Goal: Task Accomplishment & Management: Use online tool/utility

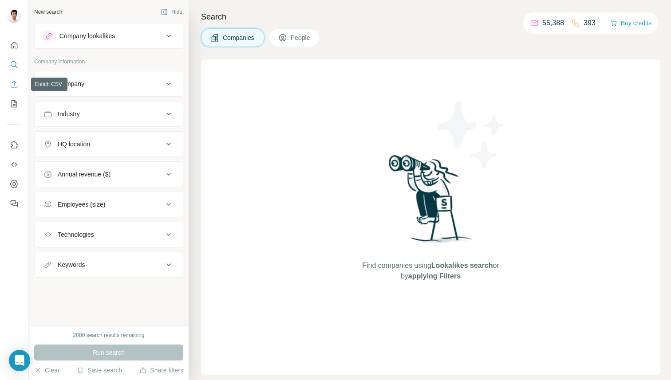
click at [18, 85] on icon "Enrich CSV" at bounding box center [14, 84] width 9 height 9
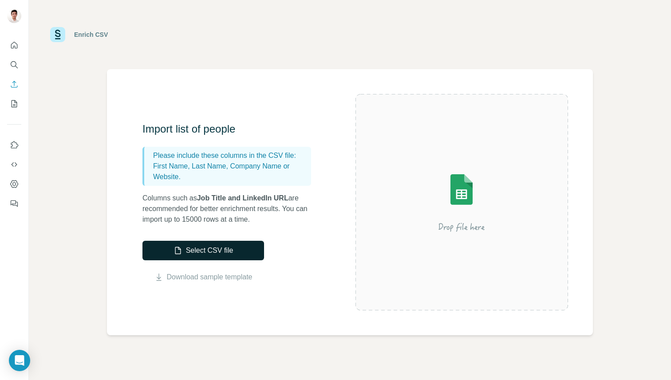
click at [192, 249] on button "Select CSV file" at bounding box center [203, 251] width 122 height 20
click at [389, 232] on img at bounding box center [461, 202] width 160 height 106
click at [442, 209] on img at bounding box center [461, 202] width 160 height 106
click at [442, 211] on img at bounding box center [461, 202] width 160 height 106
click at [215, 254] on button "Select CSV file" at bounding box center [203, 251] width 122 height 20
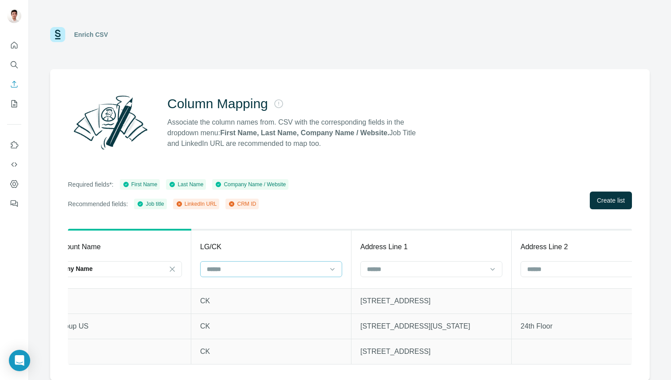
scroll to position [0, 525]
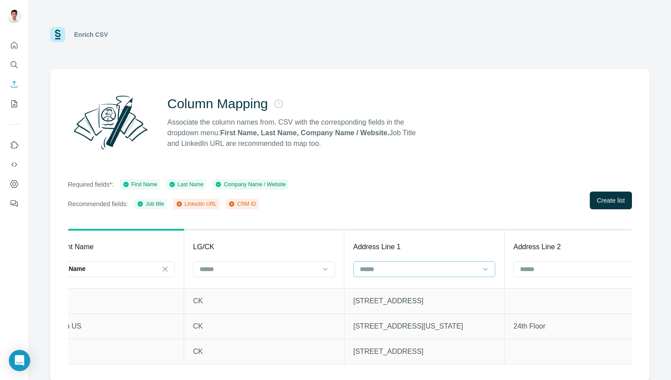
click at [449, 270] on input at bounding box center [419, 269] width 120 height 10
click at [433, 248] on div "Address Line 1" at bounding box center [424, 247] width 142 height 11
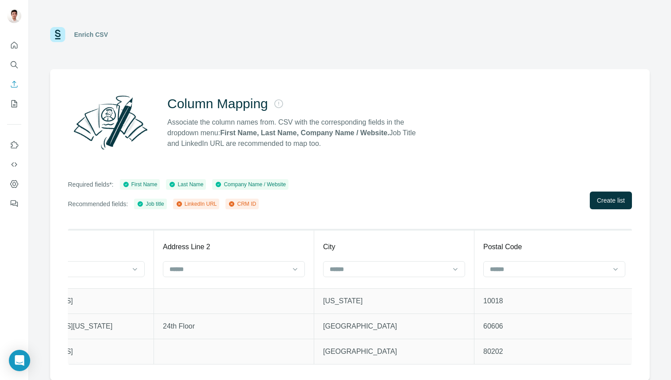
scroll to position [0, 893]
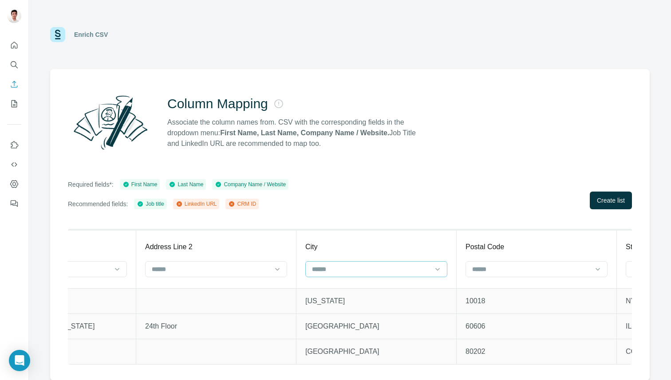
click at [412, 277] on div at bounding box center [376, 269] width 142 height 16
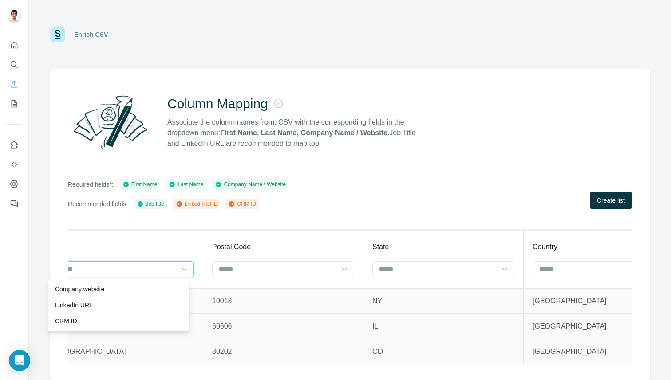
scroll to position [0, 1177]
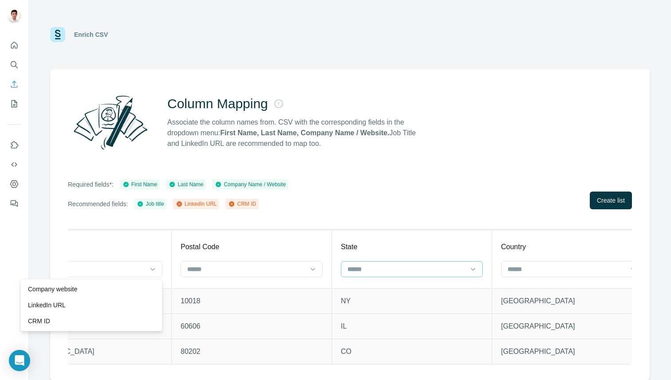
click at [397, 269] on input at bounding box center [406, 269] width 120 height 10
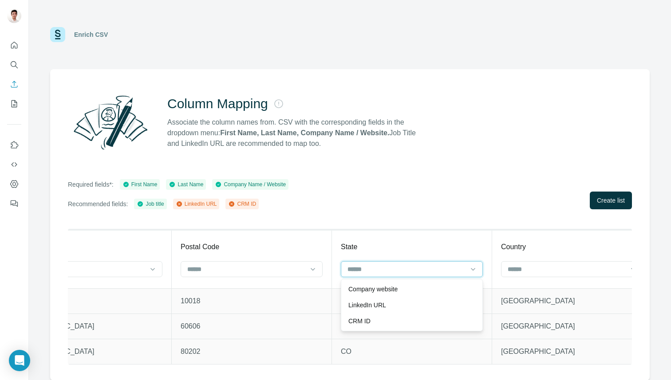
scroll to position [0, 1198]
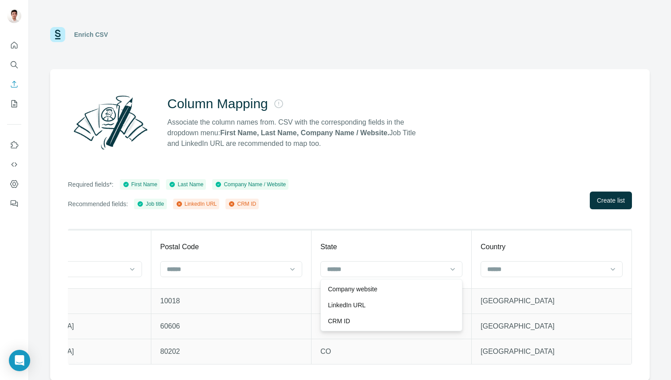
click at [412, 214] on div "Column Mapping Associate the column names from. CSV with the corresponding fiel…" at bounding box center [349, 224] width 599 height 311
click at [609, 204] on span "Create list" at bounding box center [611, 200] width 28 height 9
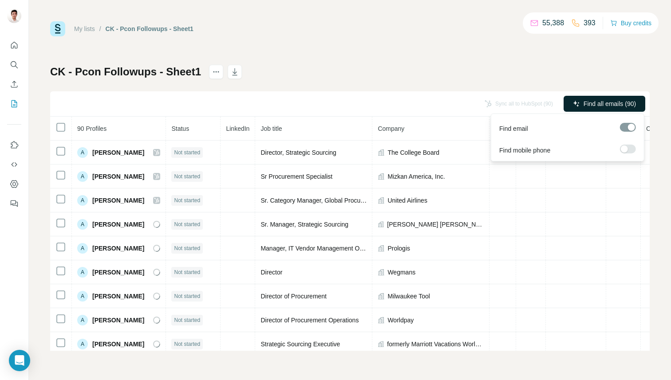
click at [608, 100] on span "Find all emails (90)" at bounding box center [609, 103] width 52 height 9
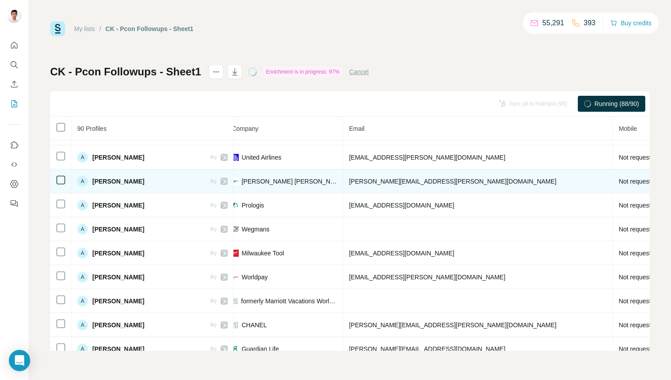
scroll to position [0, 229]
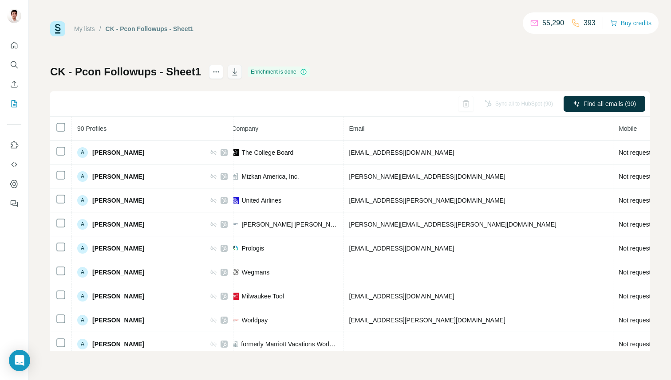
click at [230, 72] on icon "button" at bounding box center [234, 71] width 9 height 9
click at [11, 76] on button "Enrich CSV" at bounding box center [14, 84] width 14 height 16
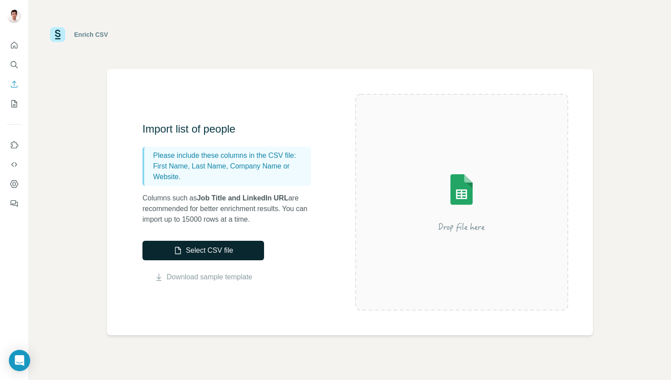
click at [245, 247] on button "Select CSV file" at bounding box center [203, 251] width 122 height 20
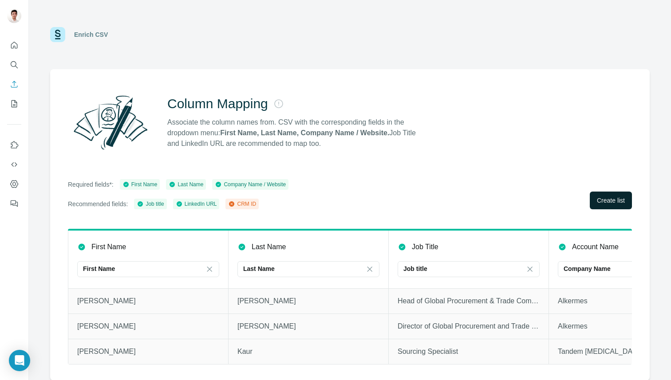
click at [603, 201] on span "Create list" at bounding box center [611, 200] width 28 height 9
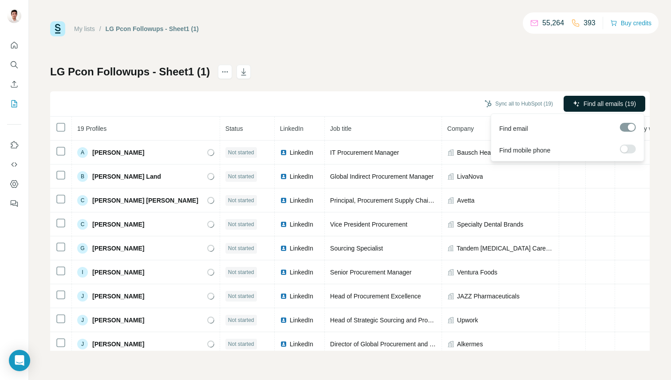
click at [593, 105] on span "Find all emails (19)" at bounding box center [609, 103] width 52 height 9
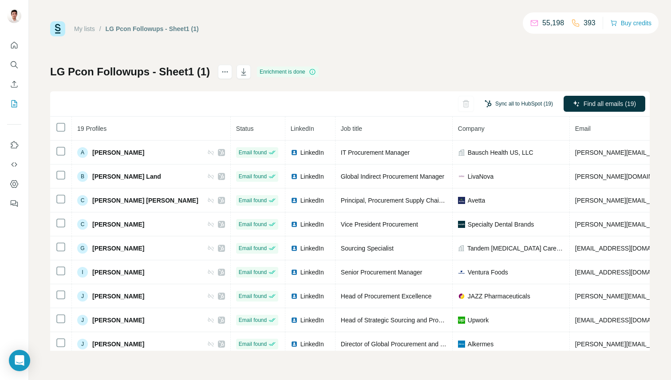
click at [494, 97] on button "Sync all to HubSpot (19)" at bounding box center [518, 103] width 81 height 13
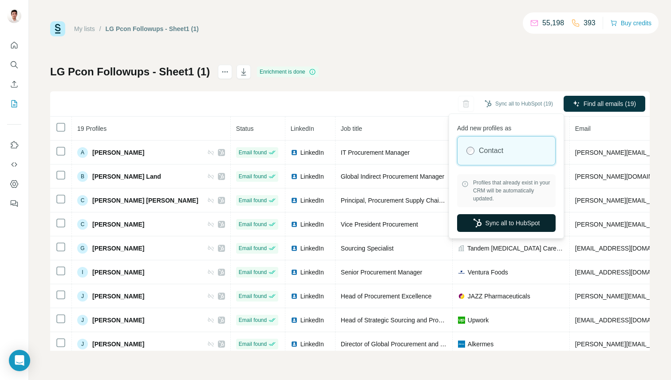
click at [524, 228] on button "Sync all to HubSpot" at bounding box center [506, 223] width 98 height 18
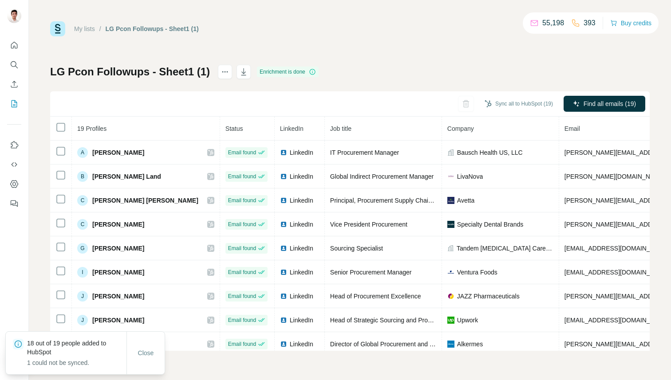
click at [148, 71] on h1 "LG Pcon Followups - Sheet1 (1)" at bounding box center [130, 72] width 160 height 14
copy h1 "LG Pcon Followups - Sheet1 (1)"
drag, startPoint x: 51, startPoint y: 71, endPoint x: 203, endPoint y: 77, distance: 151.8
click at [203, 77] on div "LG Pcon Followups - Sheet1 (1)" at bounding box center [130, 72] width 161 height 14
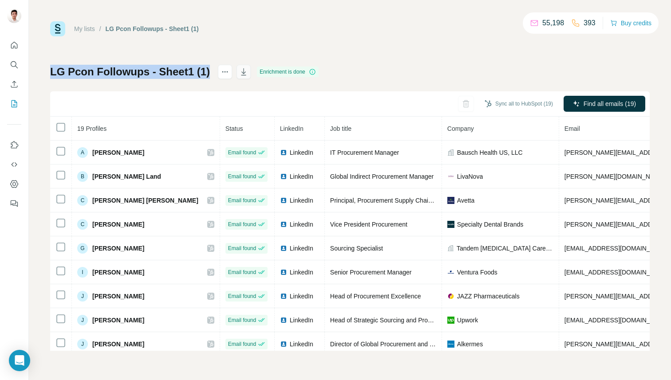
click at [239, 72] on icon "button" at bounding box center [243, 71] width 9 height 9
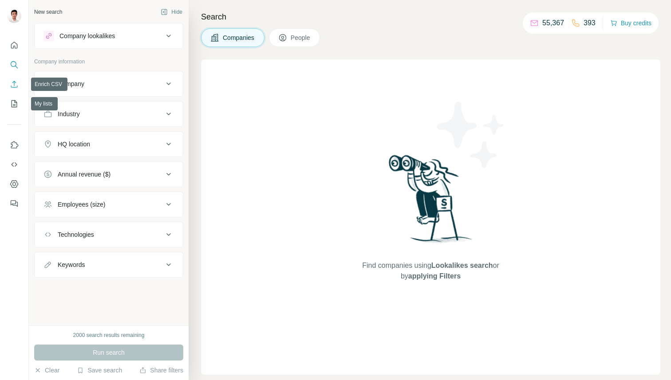
click at [16, 84] on icon "Enrich CSV" at bounding box center [14, 84] width 9 height 9
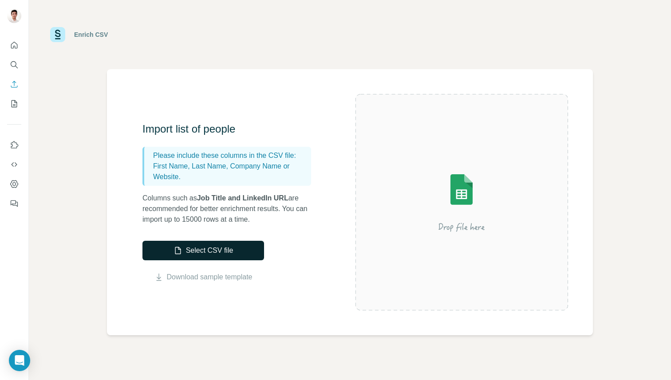
click at [220, 252] on button "Select CSV file" at bounding box center [203, 251] width 122 height 20
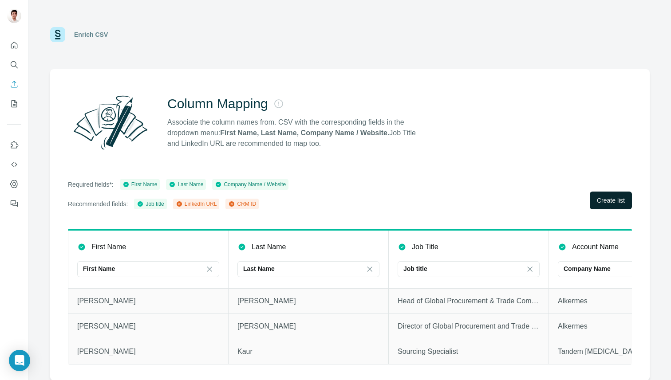
click at [616, 202] on span "Create list" at bounding box center [611, 200] width 28 height 9
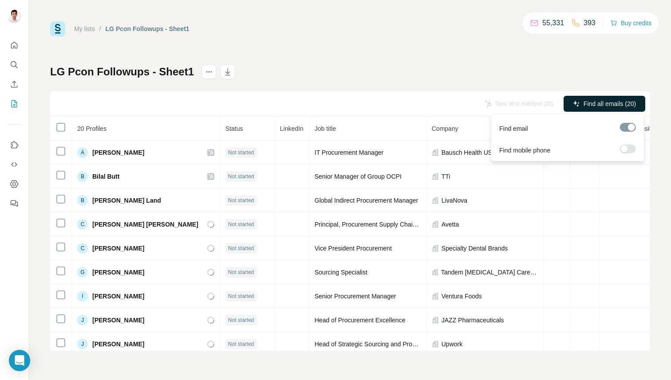
click at [589, 98] on button "Find all emails (20)" at bounding box center [604, 104] width 82 height 16
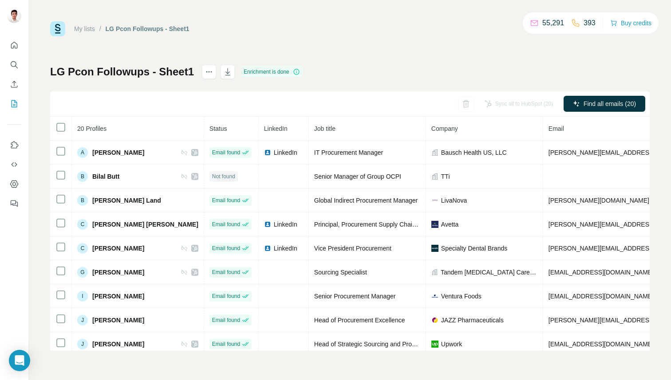
click at [511, 106] on div "Sync all to HubSpot (20)" at bounding box center [518, 104] width 81 height 16
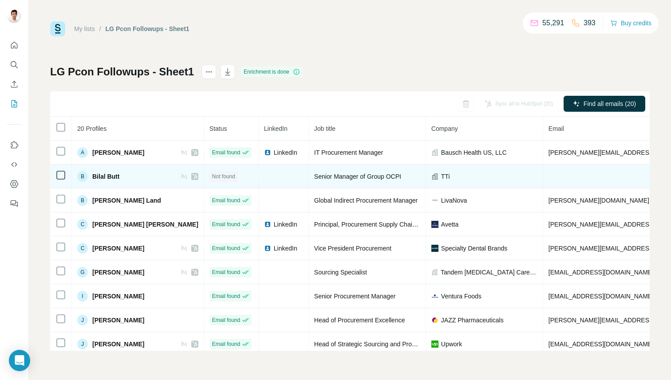
click at [259, 182] on td at bounding box center [284, 177] width 50 height 24
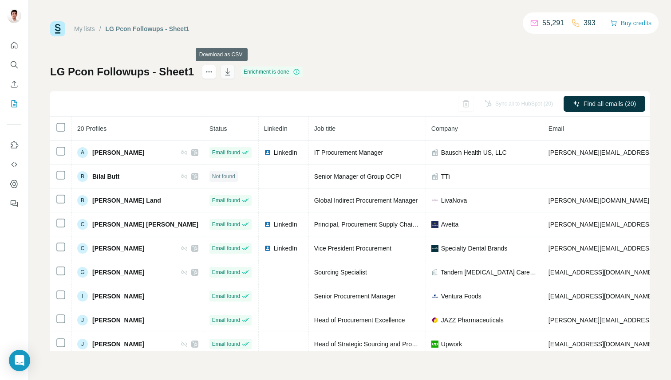
click at [228, 74] on button "button" at bounding box center [227, 72] width 14 height 14
click at [23, 90] on div at bounding box center [14, 122] width 28 height 180
click at [14, 80] on icon "Enrich CSV" at bounding box center [14, 84] width 9 height 9
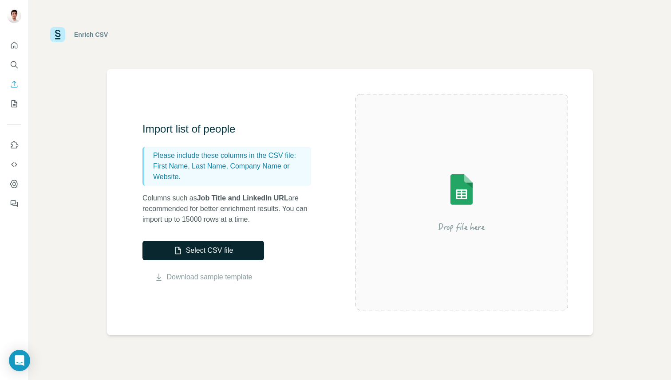
click at [213, 258] on button "Select CSV file" at bounding box center [203, 251] width 122 height 20
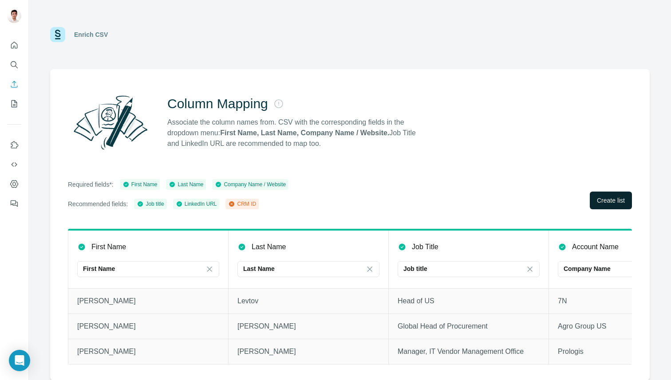
click at [609, 199] on span "Create list" at bounding box center [611, 200] width 28 height 9
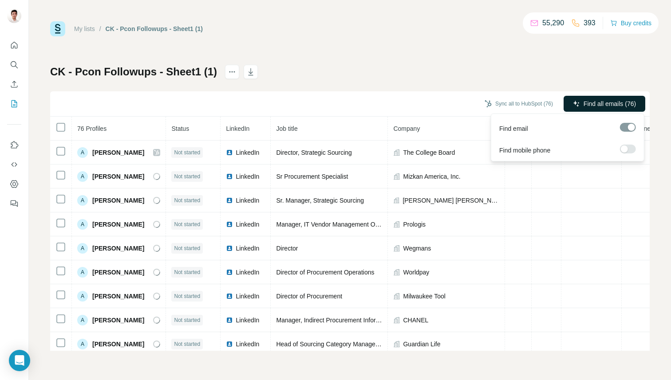
click at [589, 106] on span "Find all emails (76)" at bounding box center [609, 103] width 52 height 9
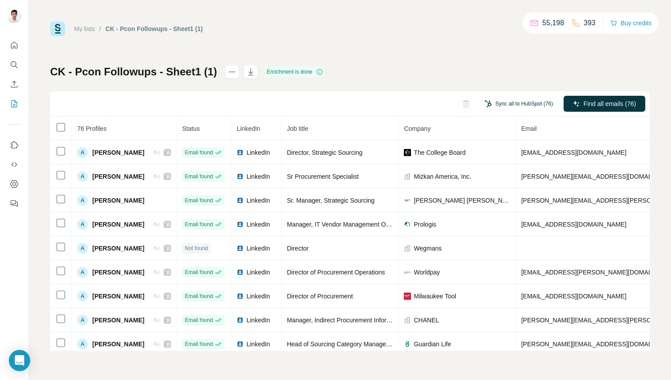
click at [512, 99] on button "Sync all to HubSpot (76)" at bounding box center [518, 103] width 81 height 13
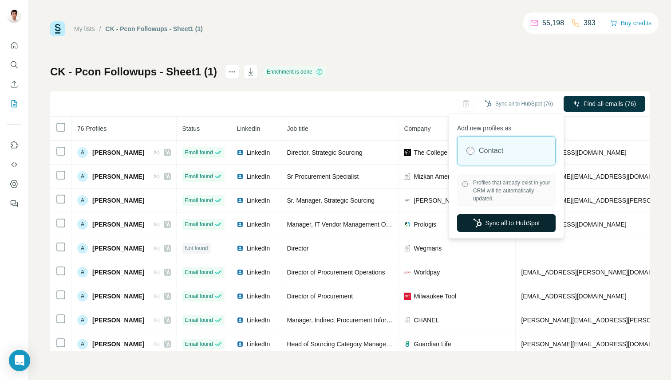
click at [508, 214] on button "Sync all to HubSpot" at bounding box center [506, 223] width 98 height 18
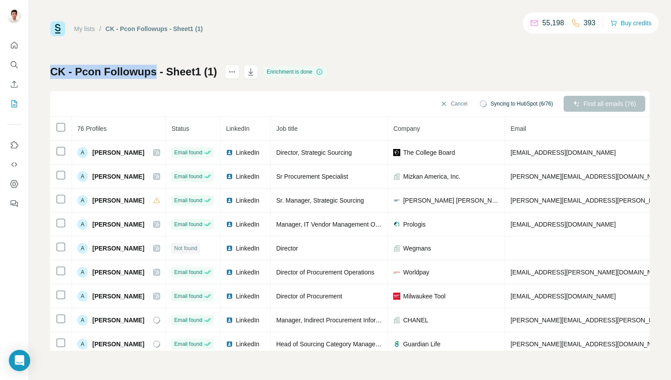
drag, startPoint x: 51, startPoint y: 70, endPoint x: 152, endPoint y: 78, distance: 101.4
click at [152, 78] on h1 "CK - Pcon Followups - Sheet1 (1)" at bounding box center [133, 72] width 167 height 14
copy h1 "CK - Pcon Followups"
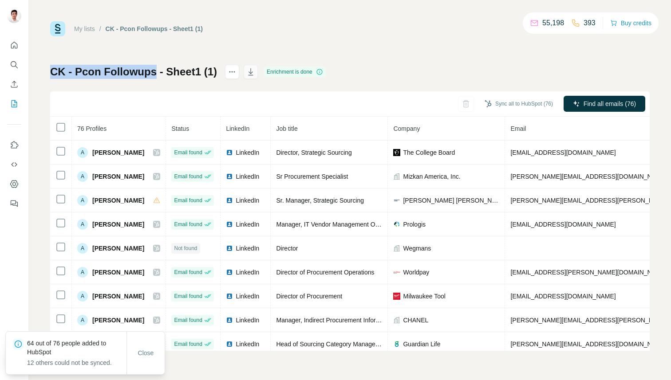
click at [246, 74] on icon "button" at bounding box center [250, 71] width 9 height 9
